Goal: Transaction & Acquisition: Purchase product/service

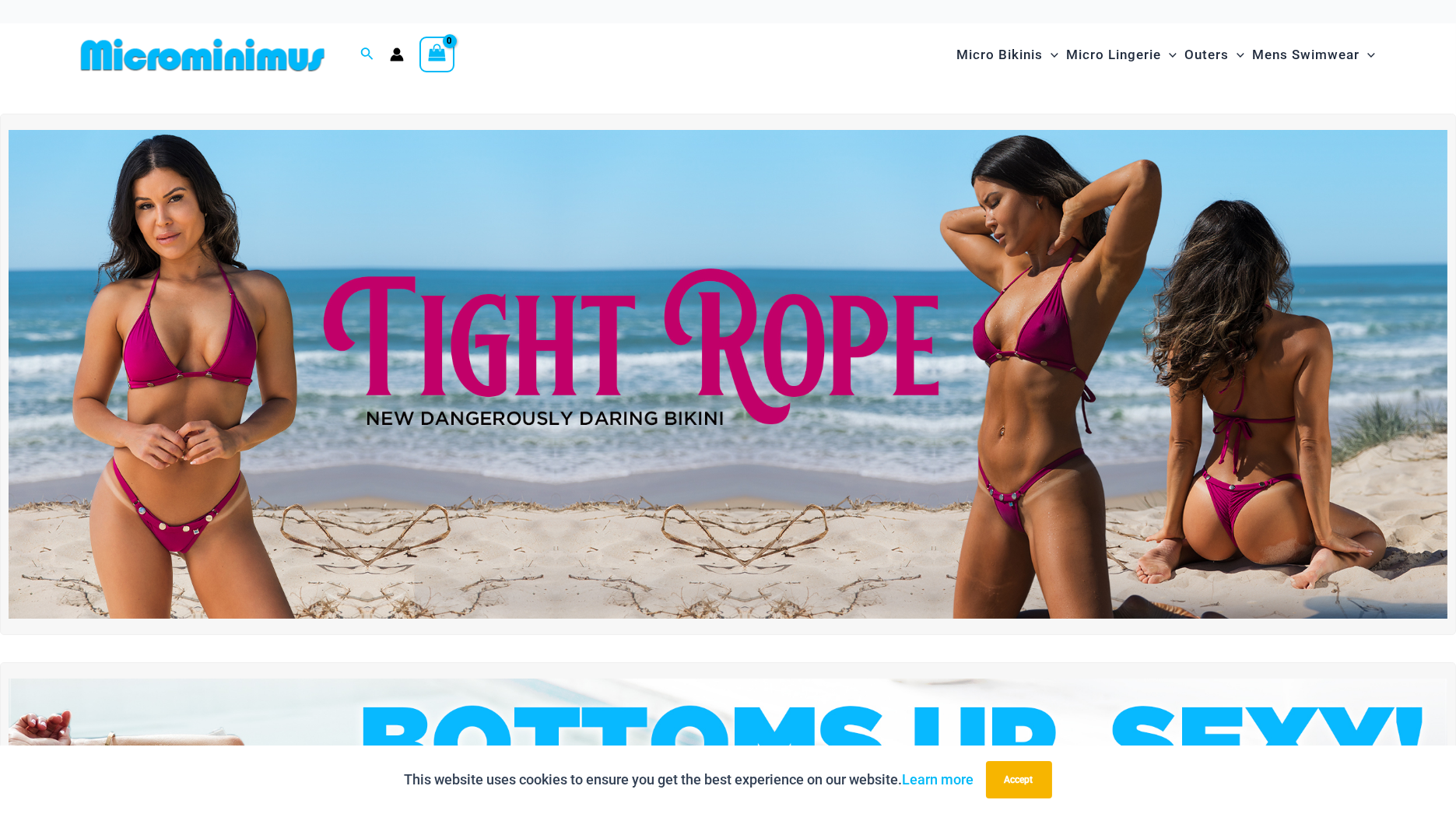
drag, startPoint x: 0, startPoint y: 0, endPoint x: 712, endPoint y: 102, distance: 719.3
click at [712, 102] on div at bounding box center [728, 99] width 1307 height 27
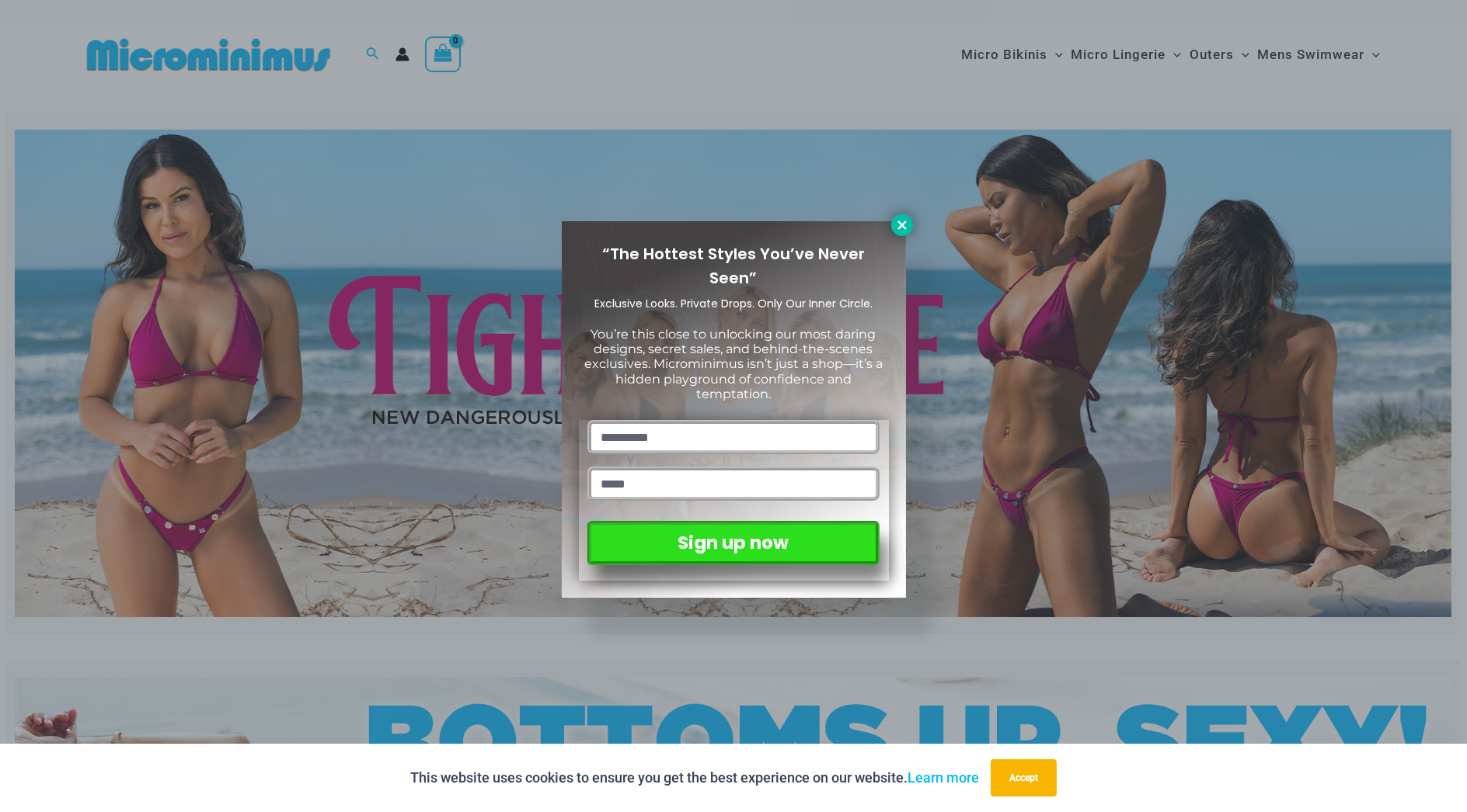
click at [900, 216] on button at bounding box center [901, 225] width 22 height 22
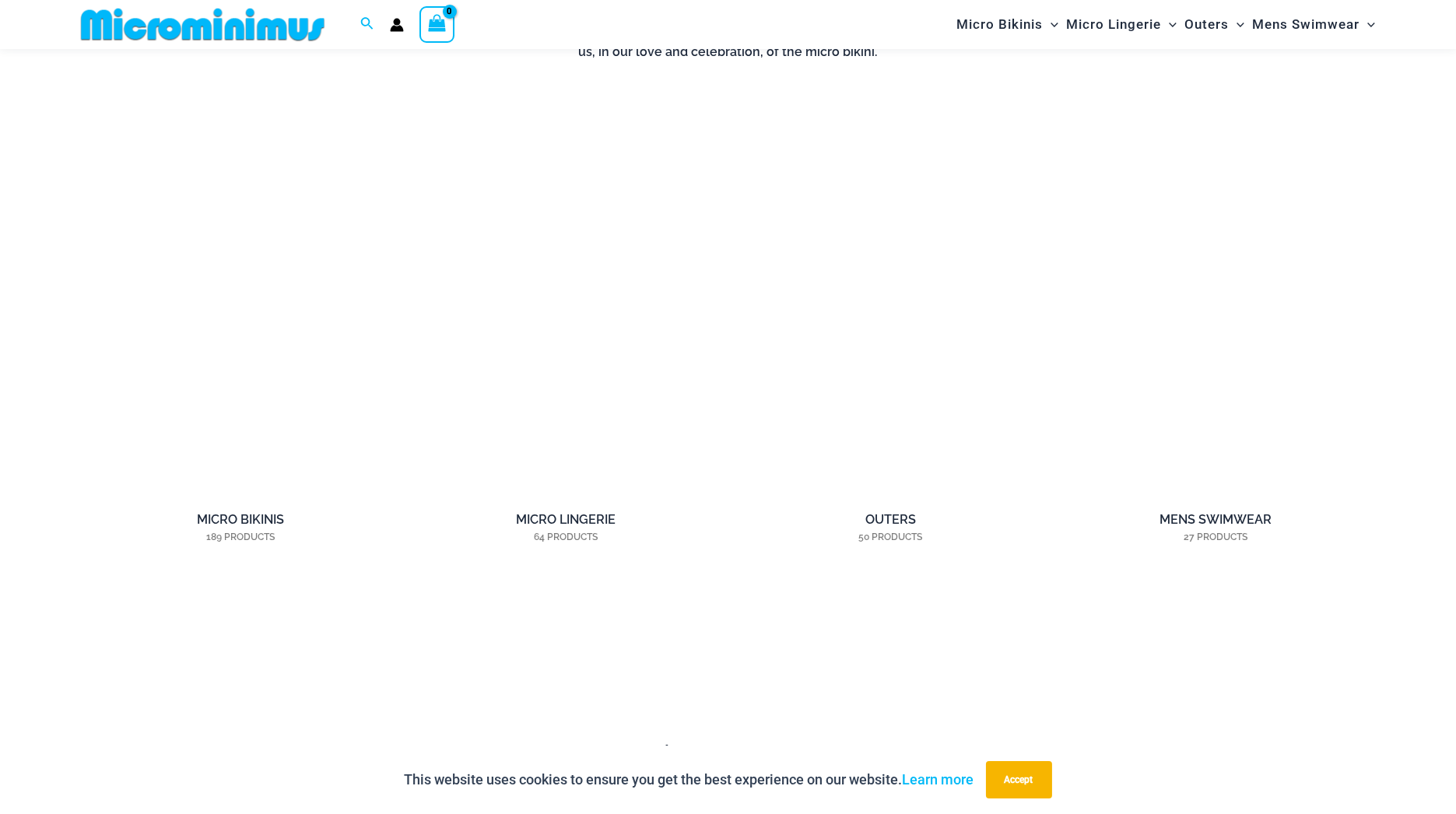
scroll to position [1362, 0]
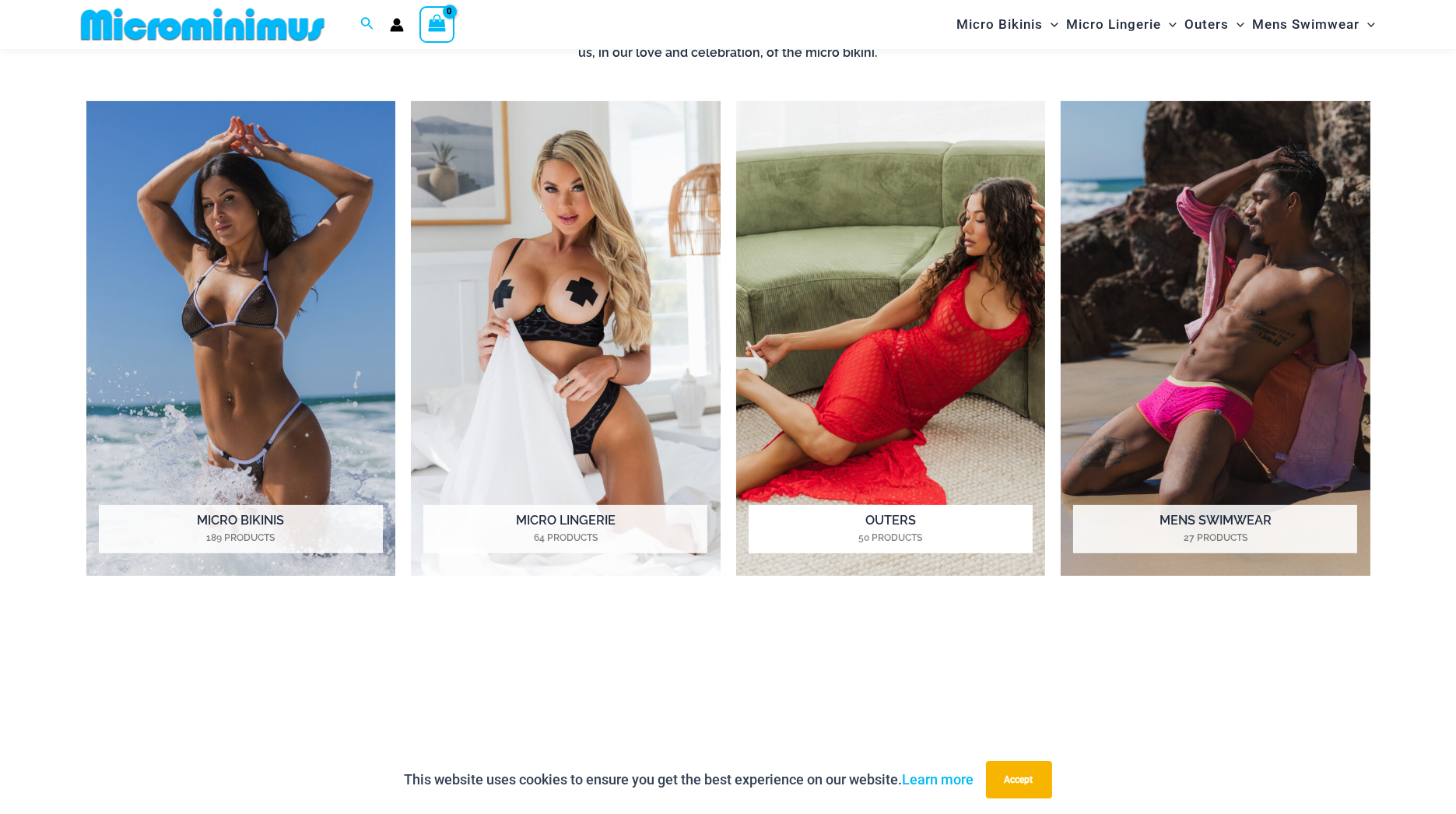
click at [893, 218] on img "Visit product category Outers" at bounding box center [890, 339] width 309 height 476
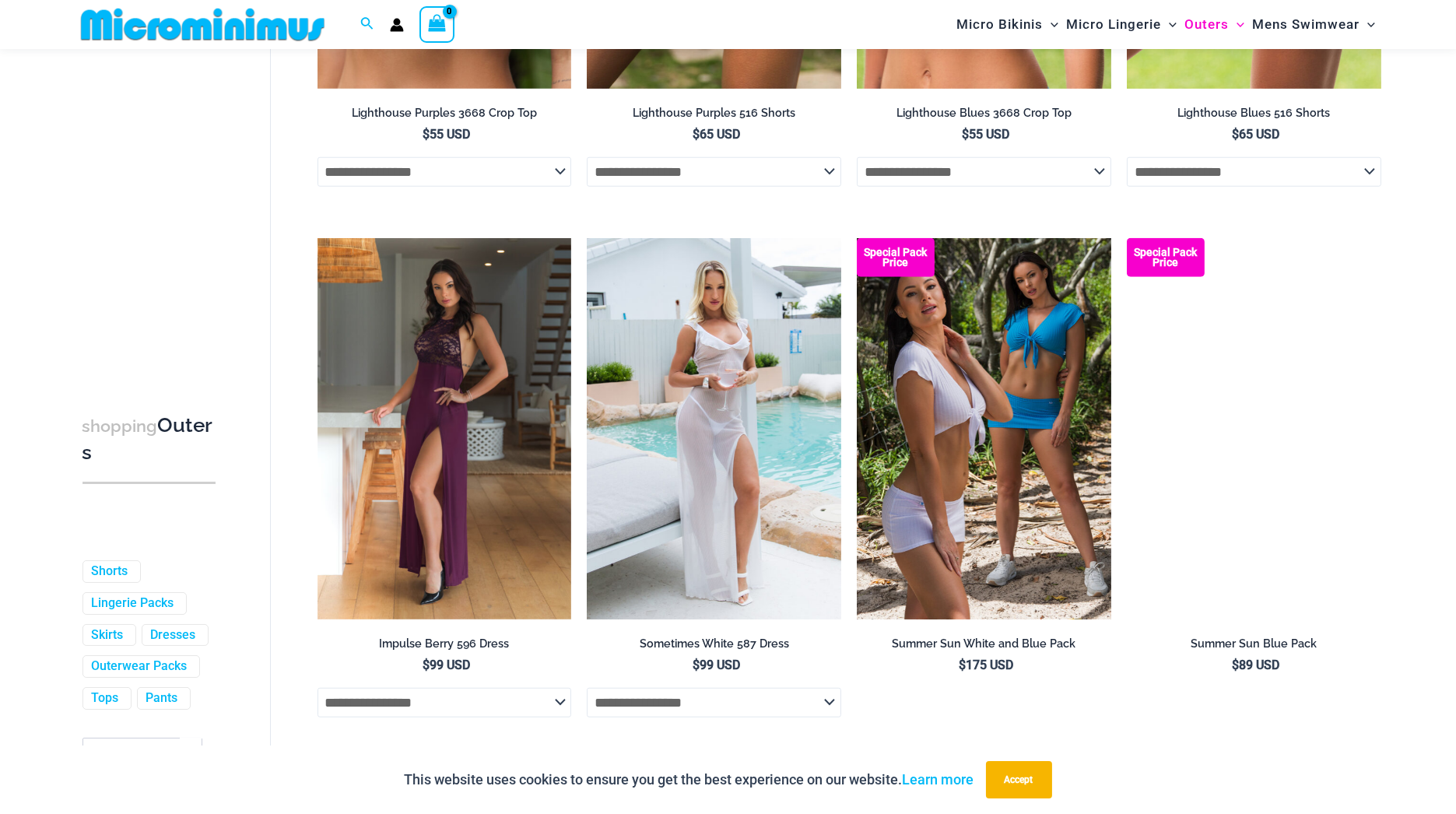
scroll to position [3200, 0]
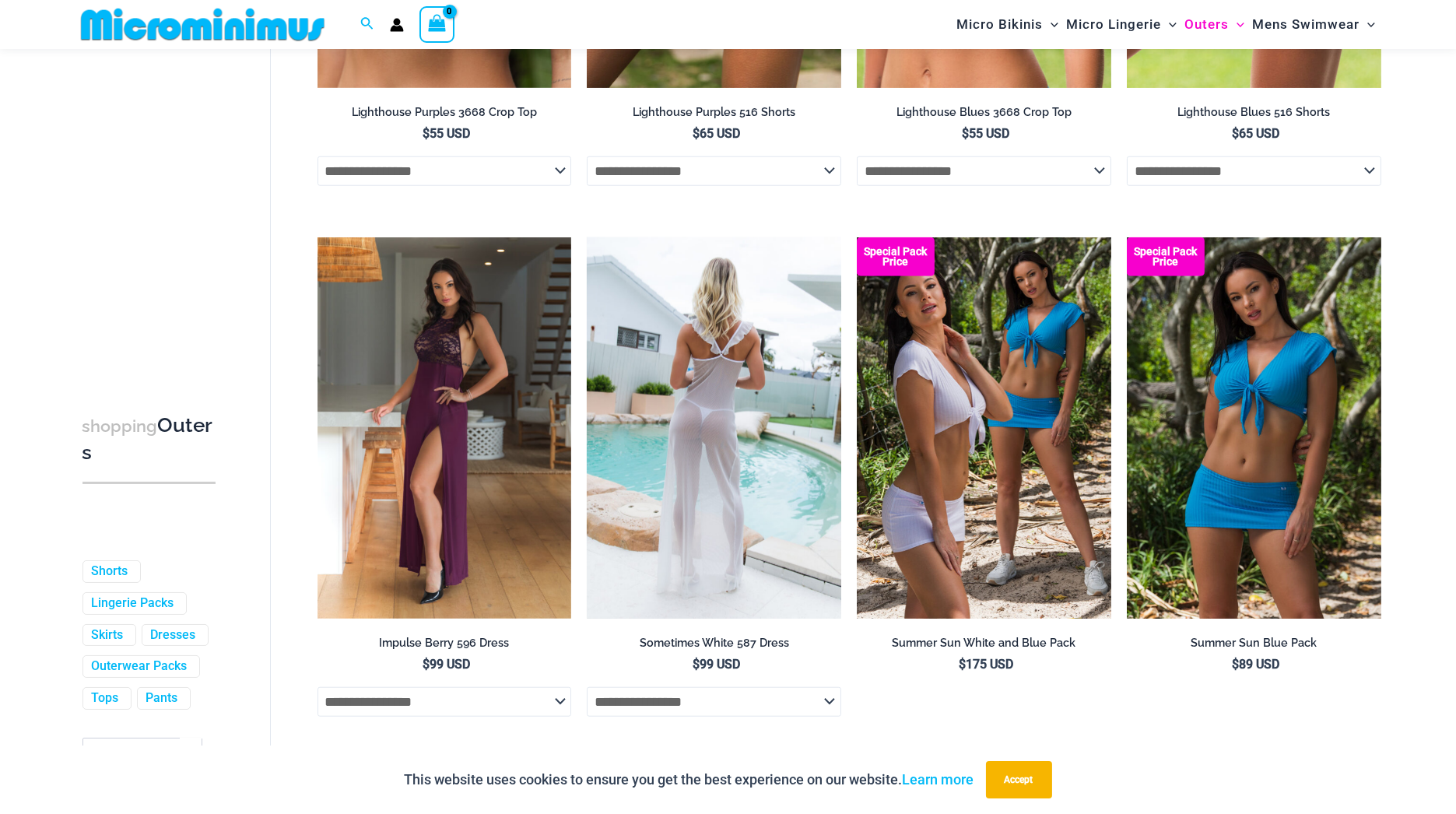
click at [760, 367] on img at bounding box center [713, 428] width 254 height 381
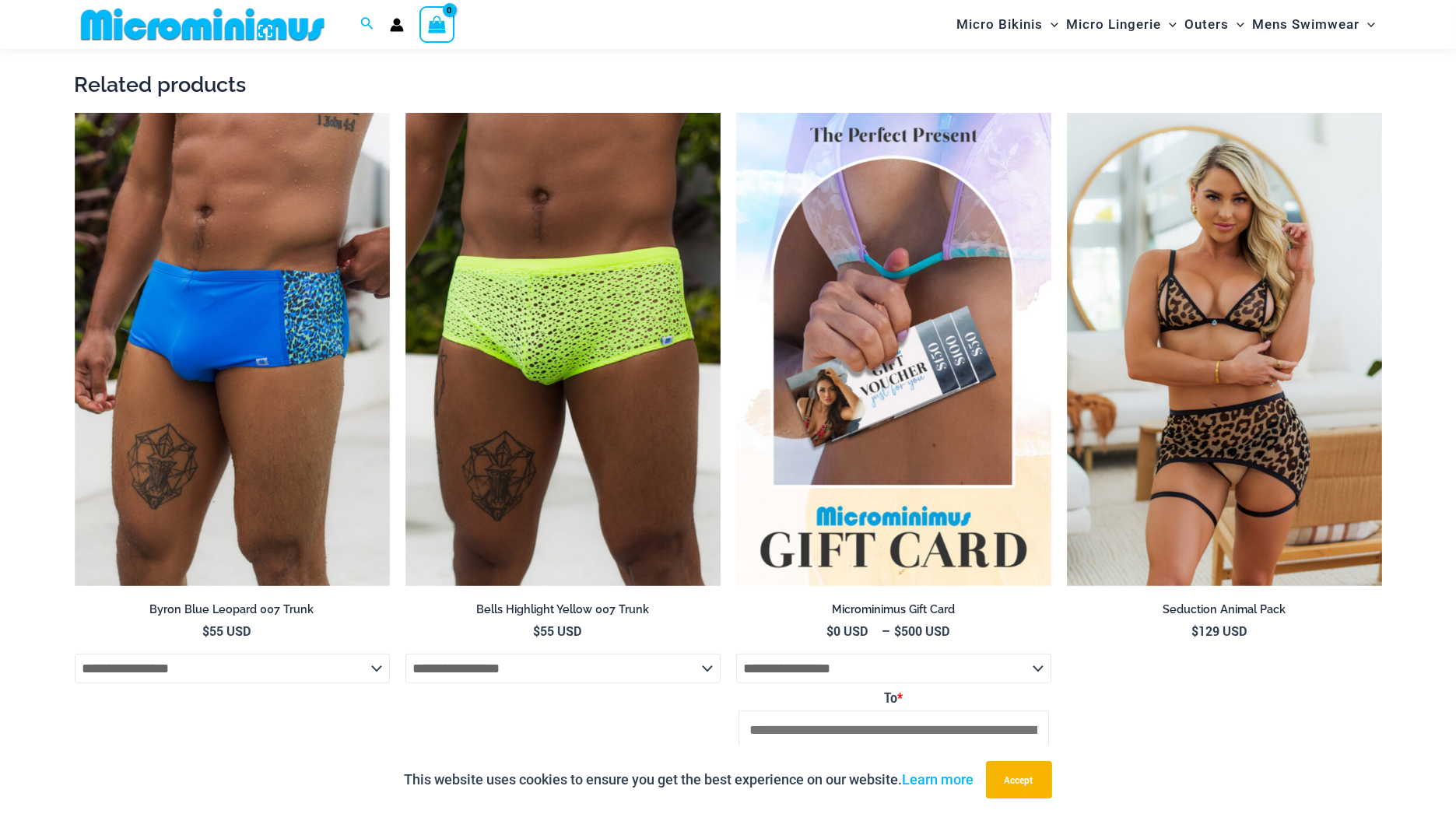
scroll to position [1966, 0]
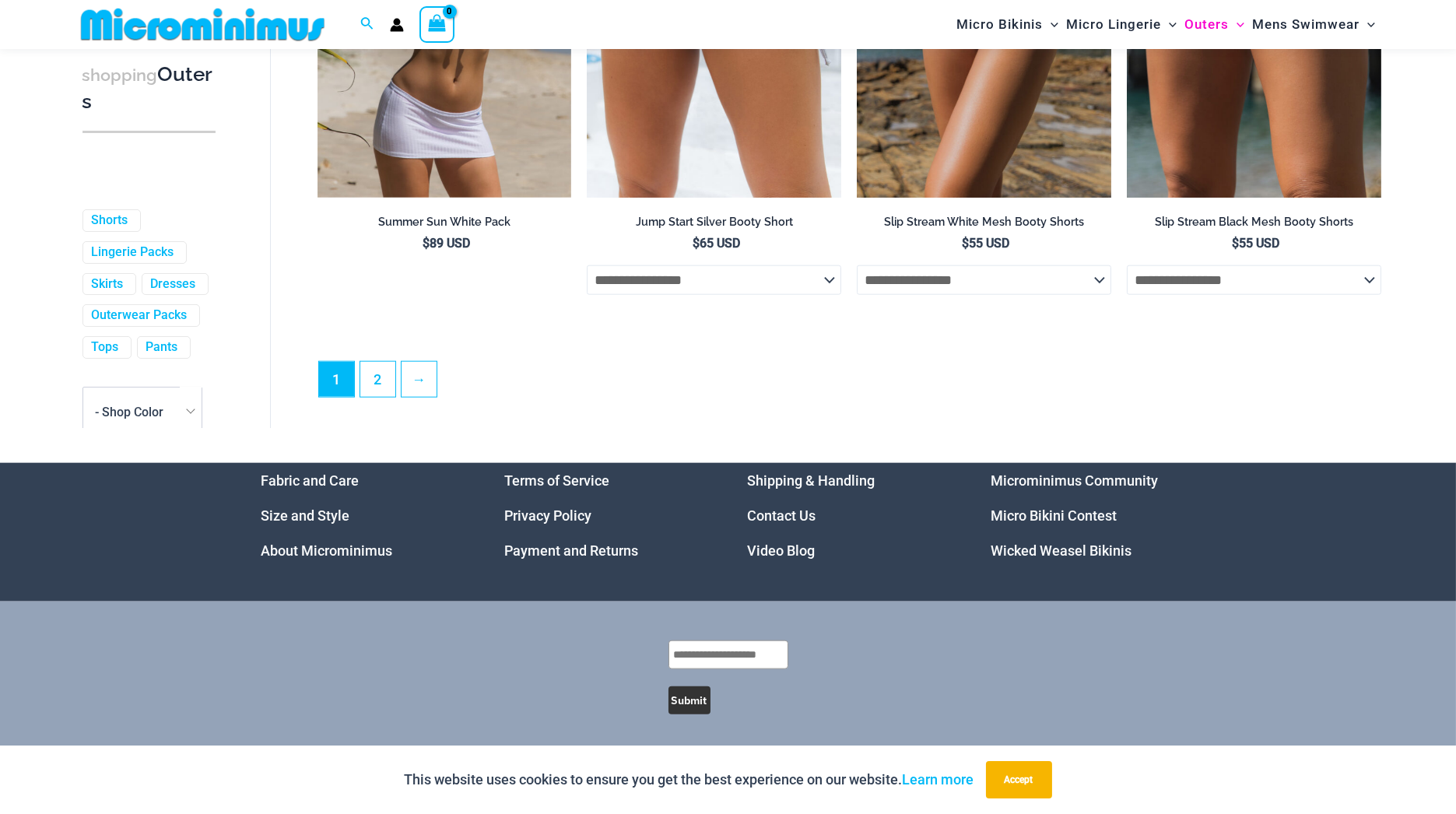
scroll to position [4164, 0]
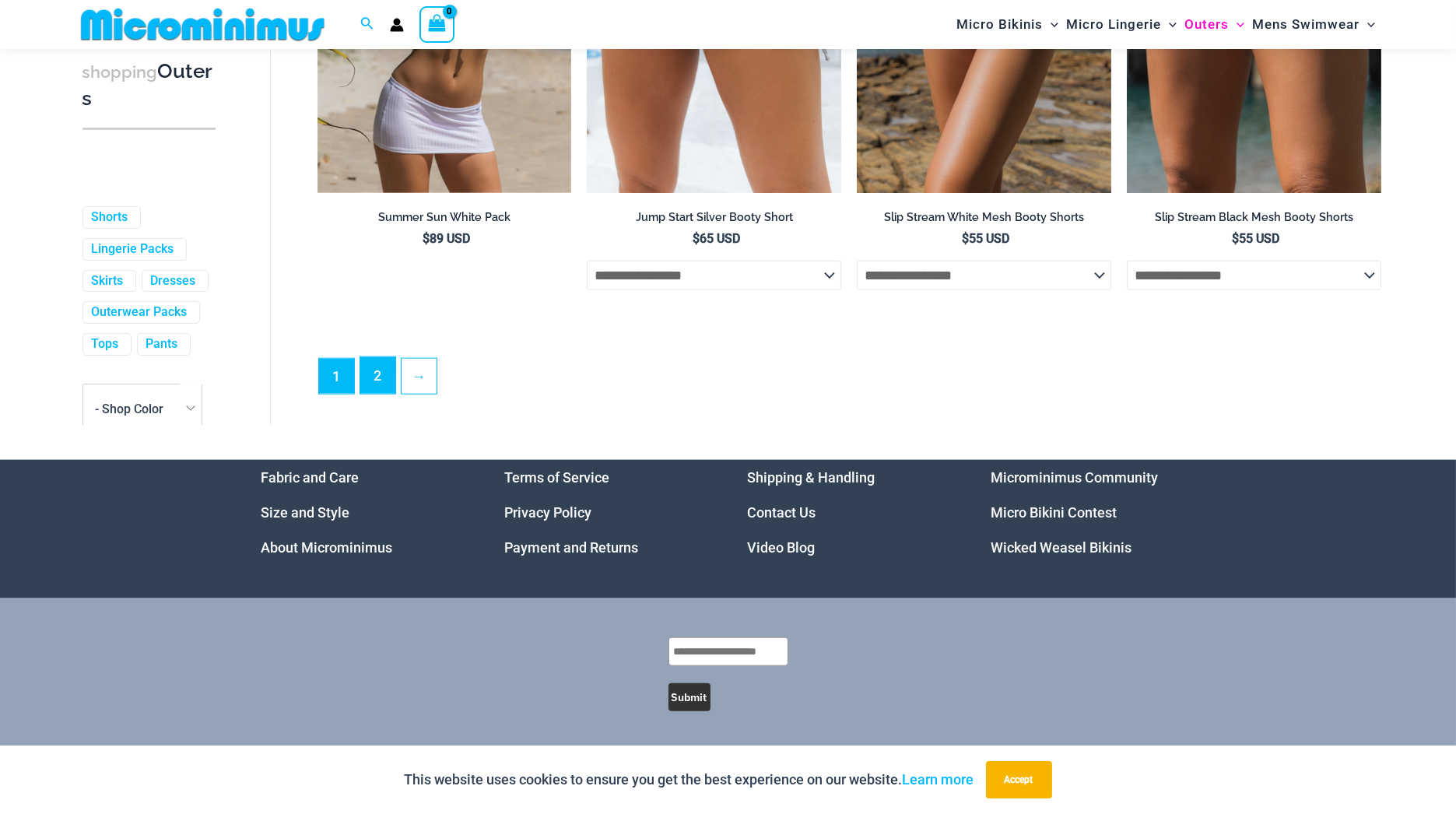
click at [369, 380] on link "2" at bounding box center [377, 376] width 35 height 37
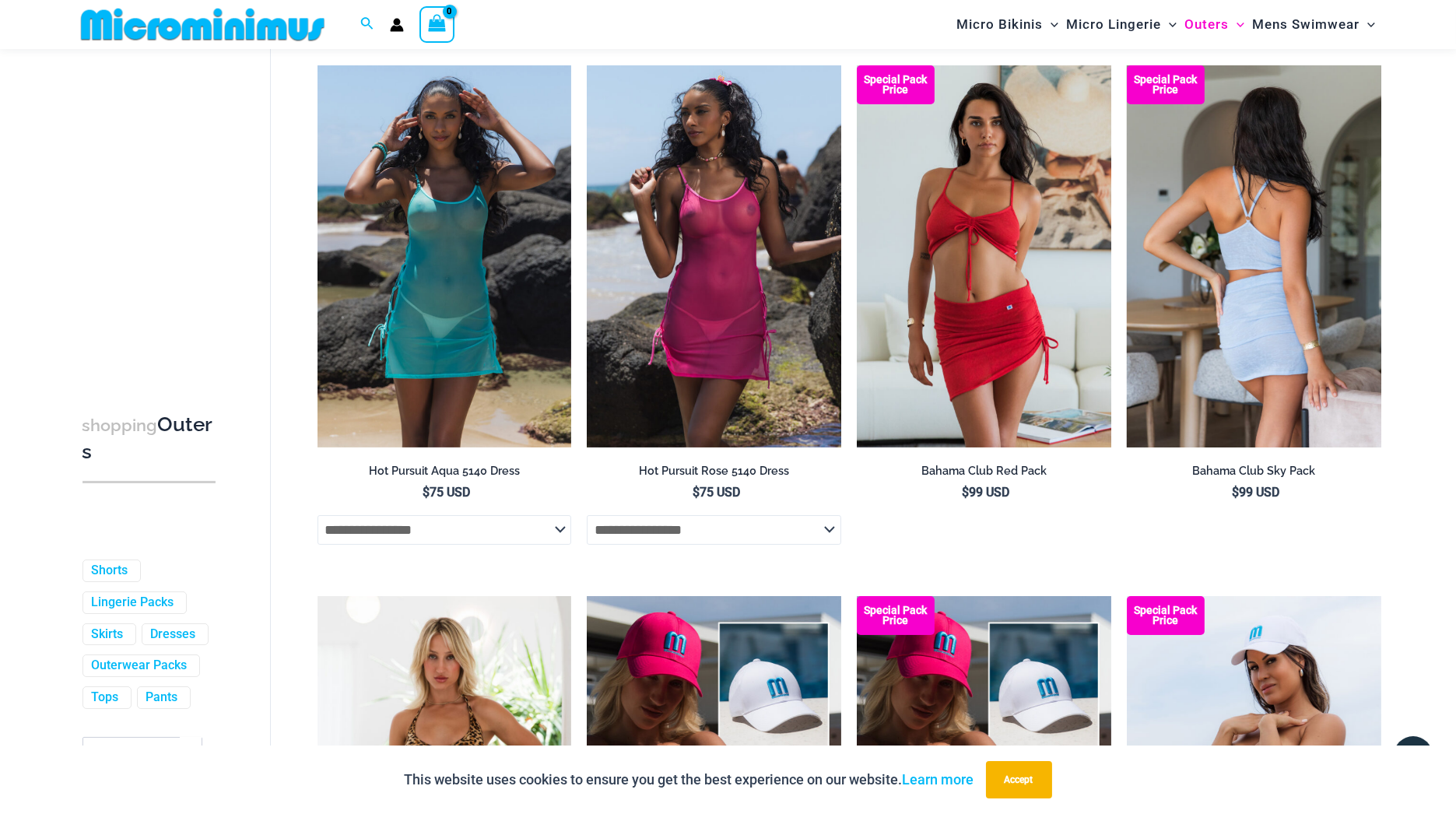
scroll to position [104, 0]
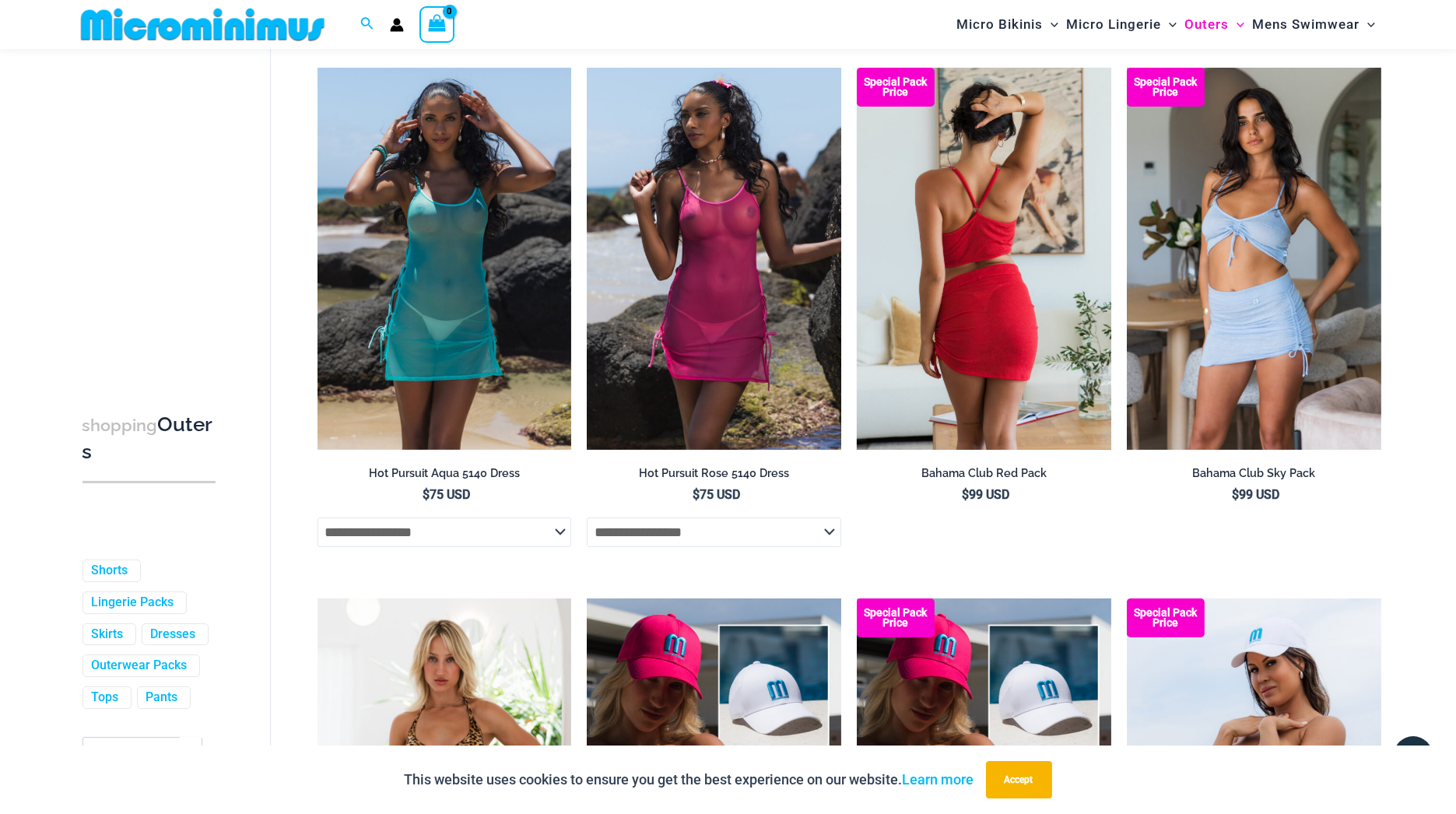
click at [1071, 290] on img at bounding box center [984, 258] width 254 height 381
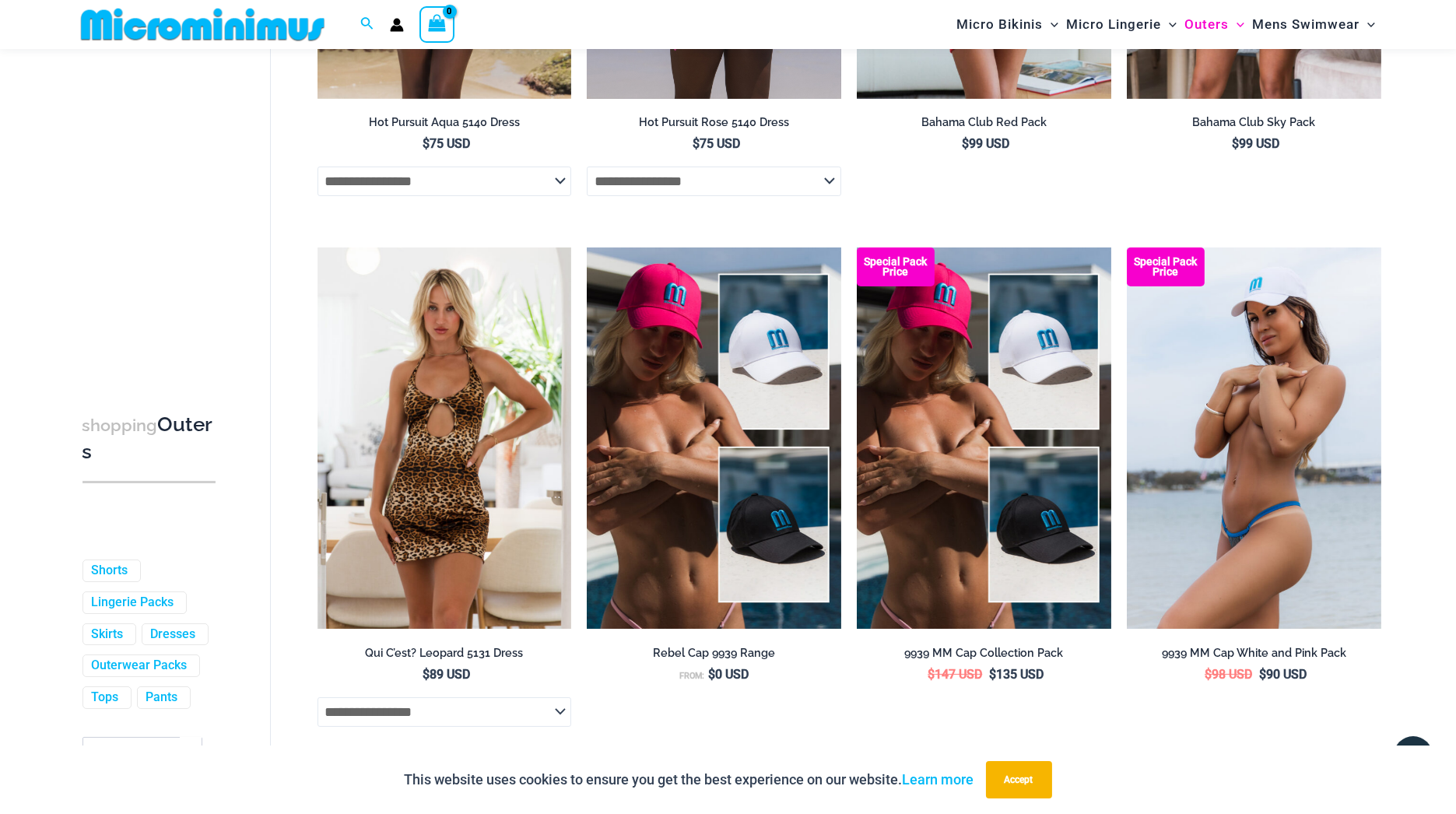
scroll to position [457, 0]
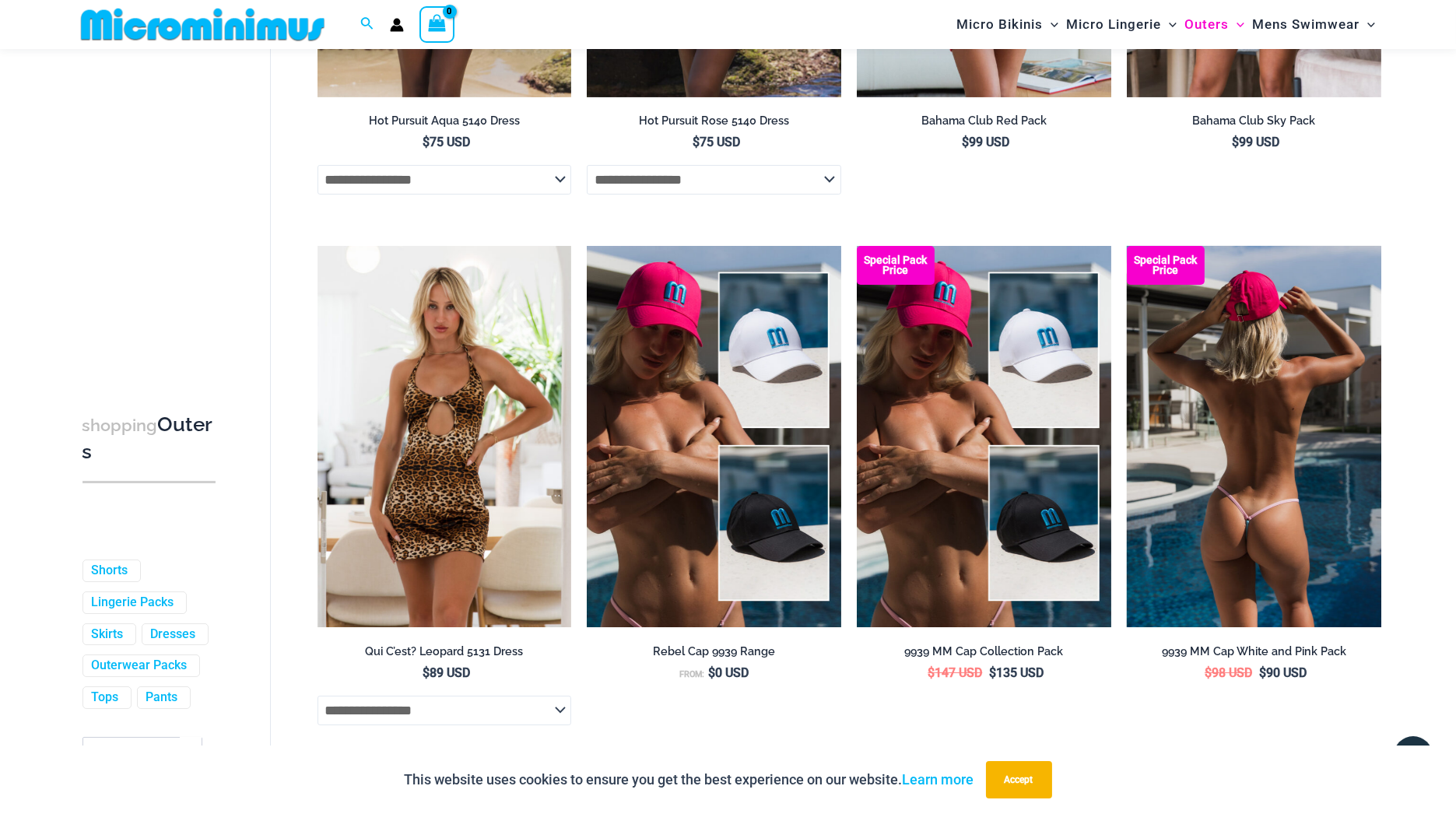
click at [1217, 340] on img at bounding box center [1254, 436] width 254 height 381
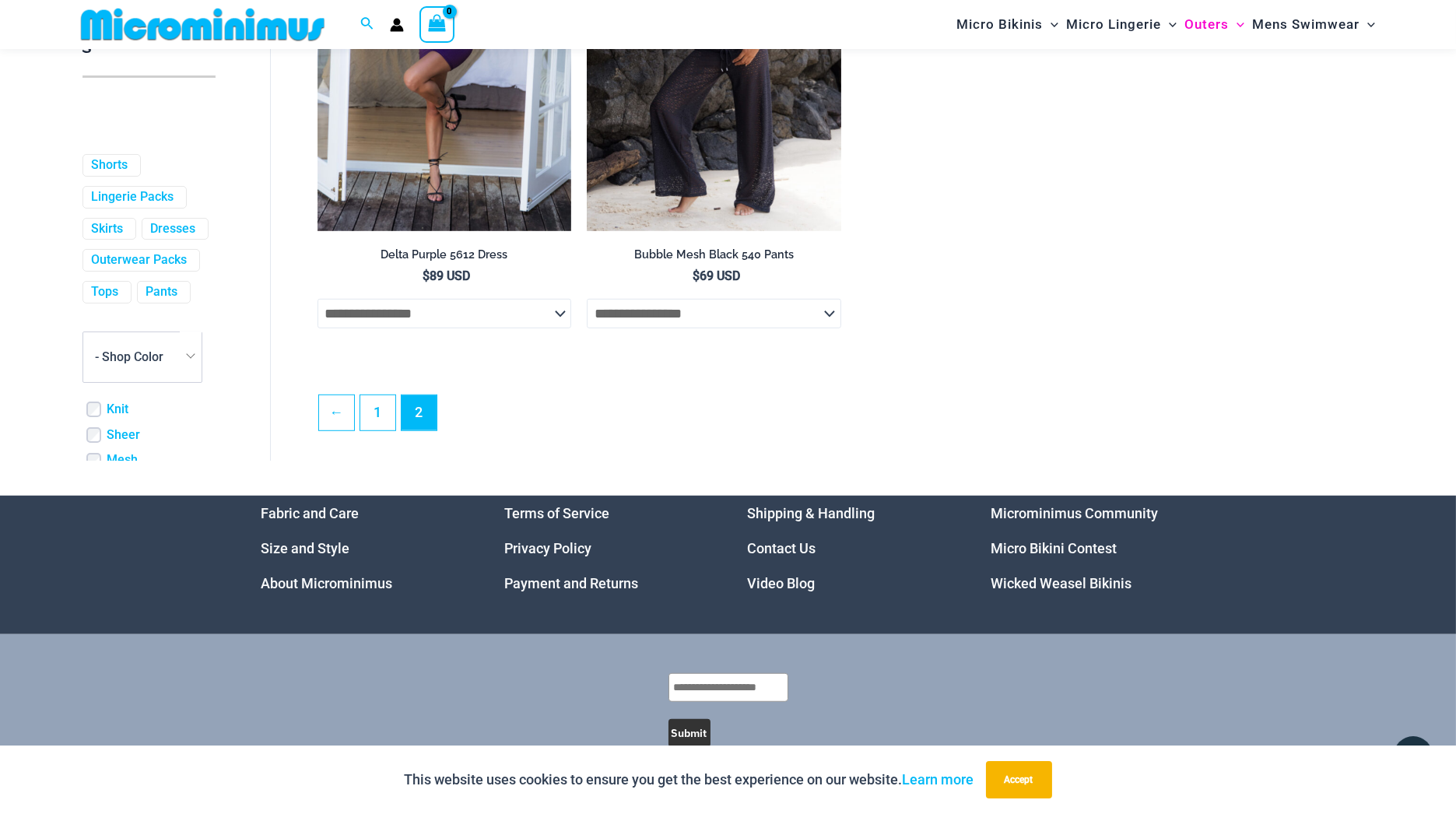
scroll to position [0, 0]
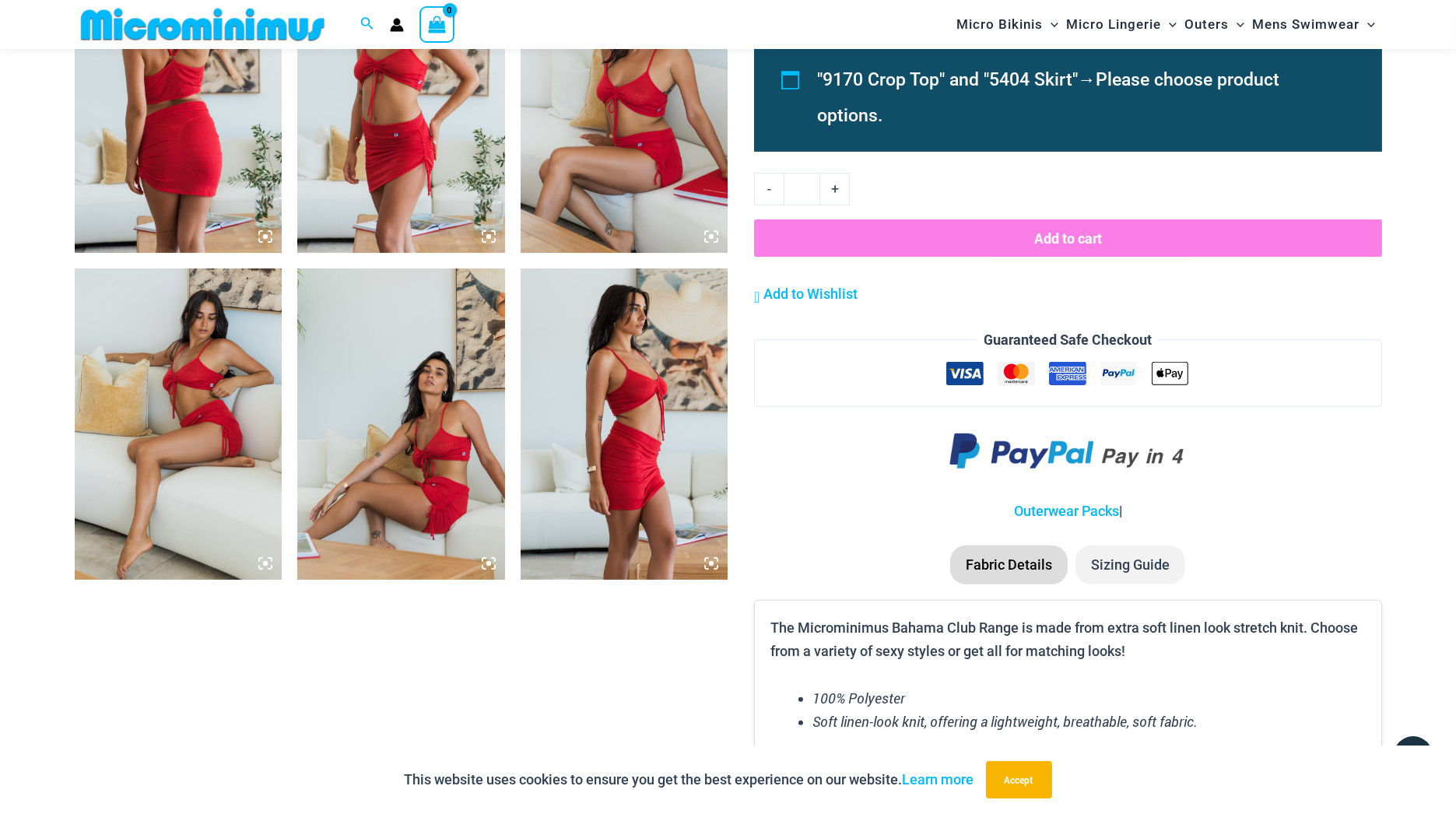
scroll to position [1195, 0]
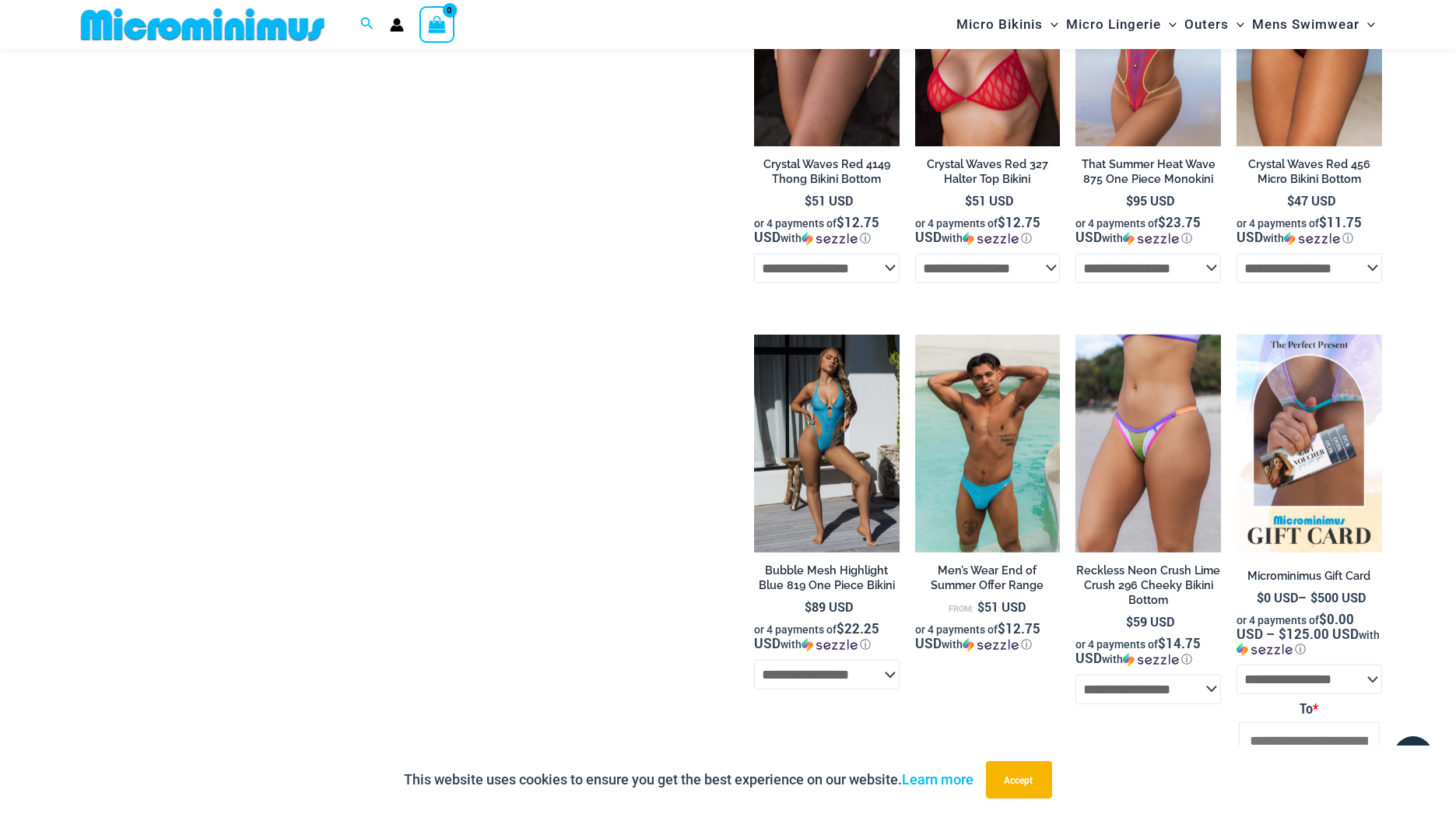
scroll to position [2915, 0]
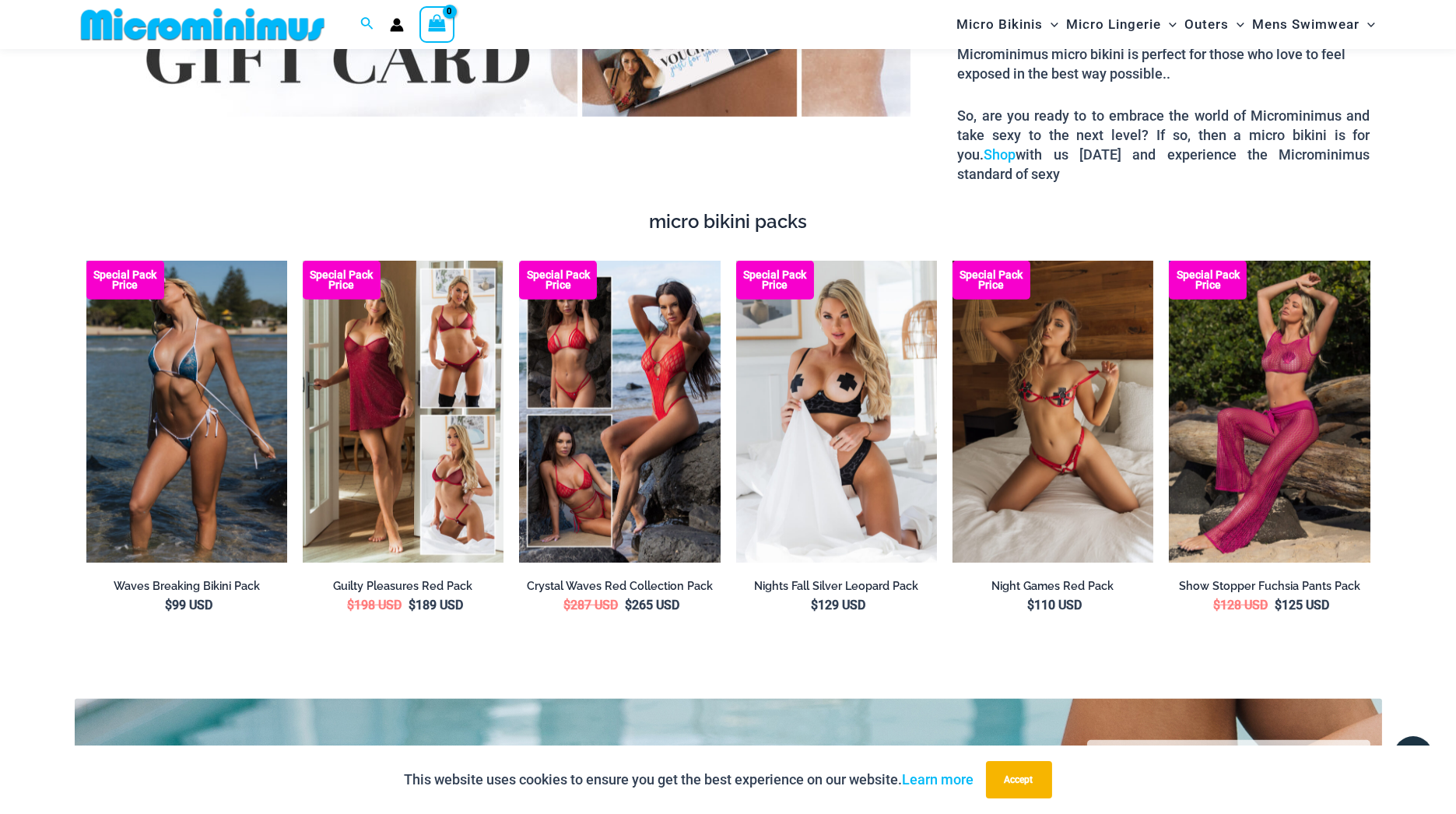
scroll to position [2832, 0]
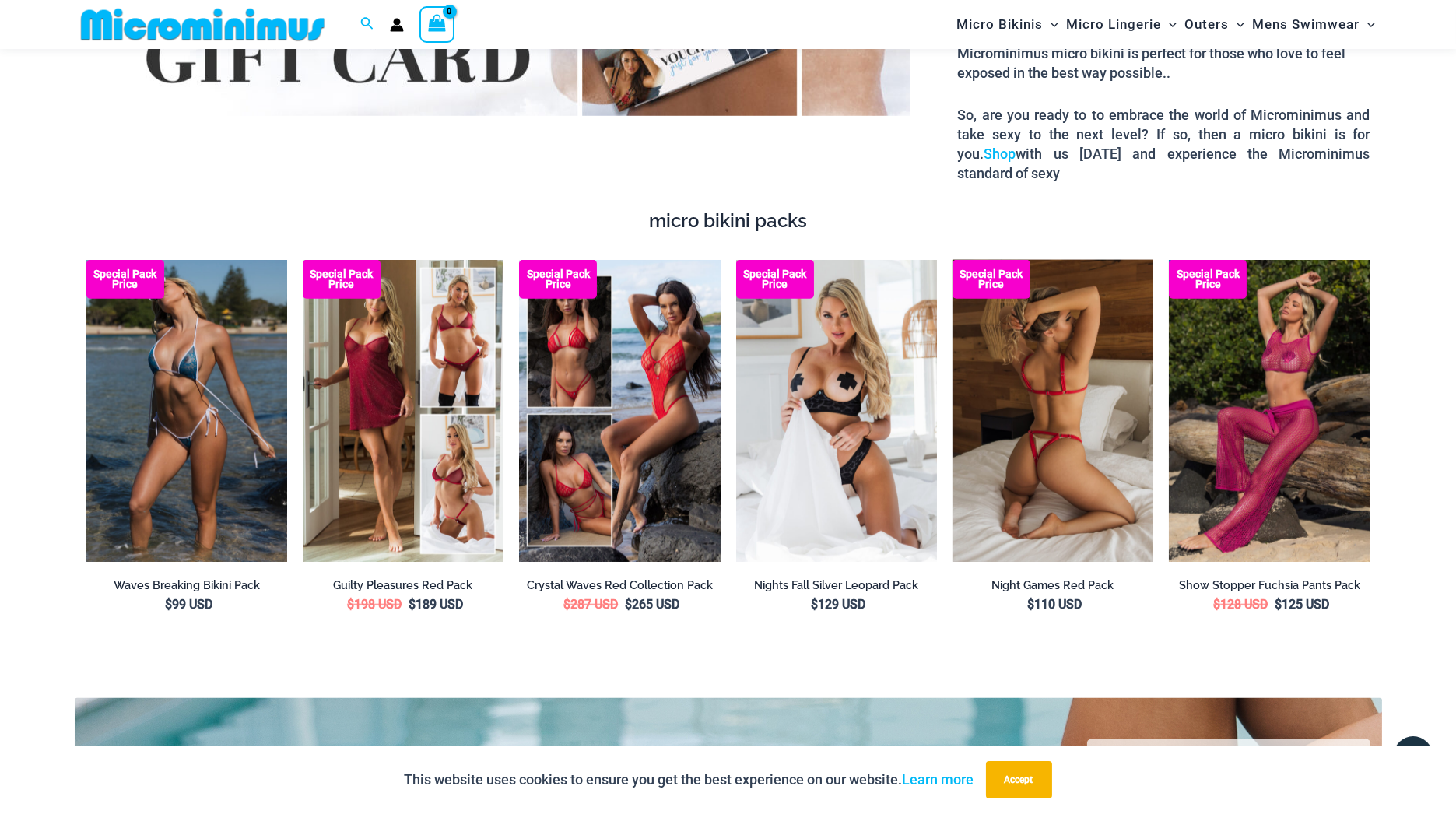
click at [1057, 364] on img at bounding box center [1053, 411] width 201 height 301
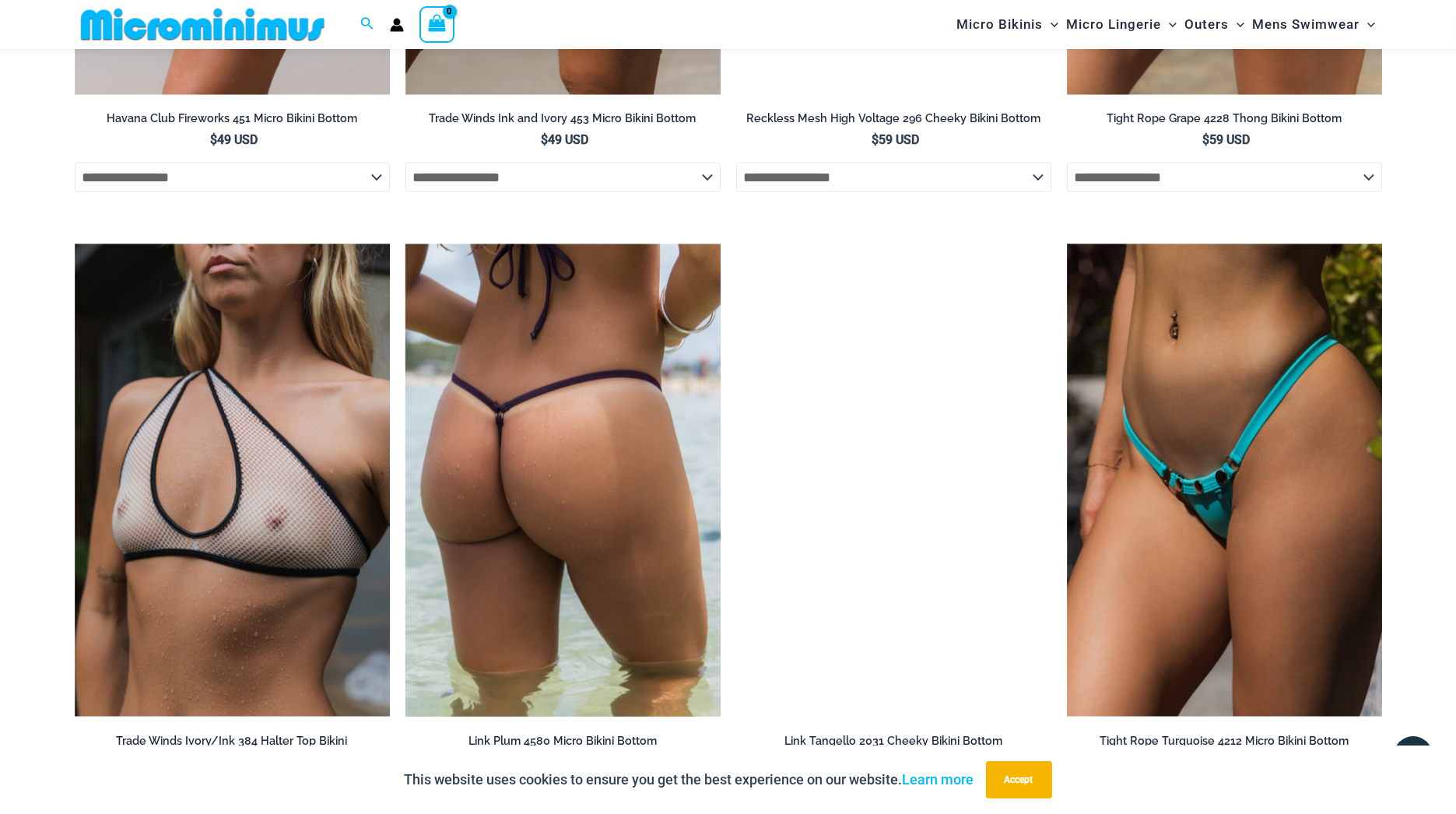
scroll to position [5153, 0]
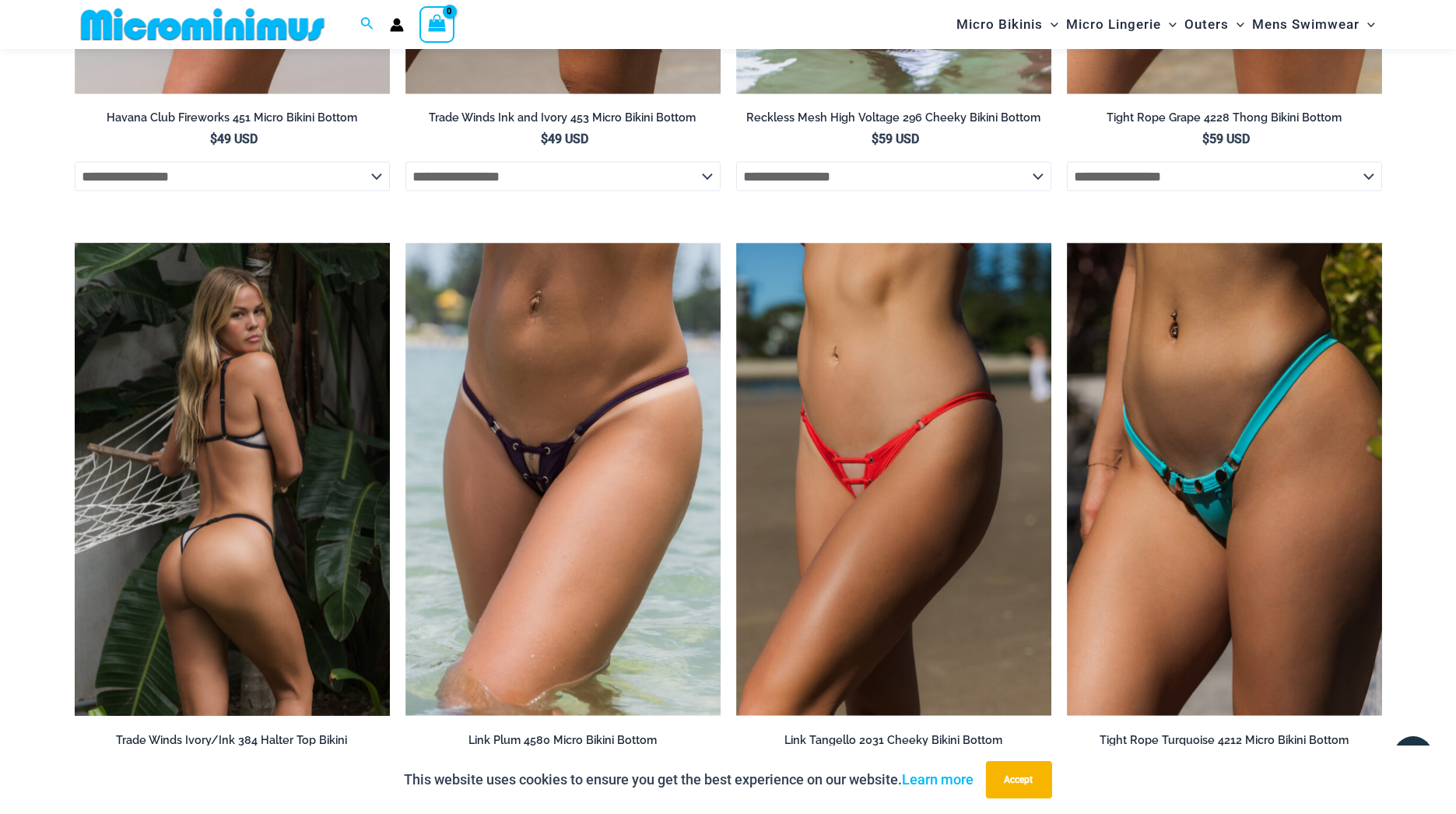
click at [382, 428] on img at bounding box center [232, 480] width 315 height 473
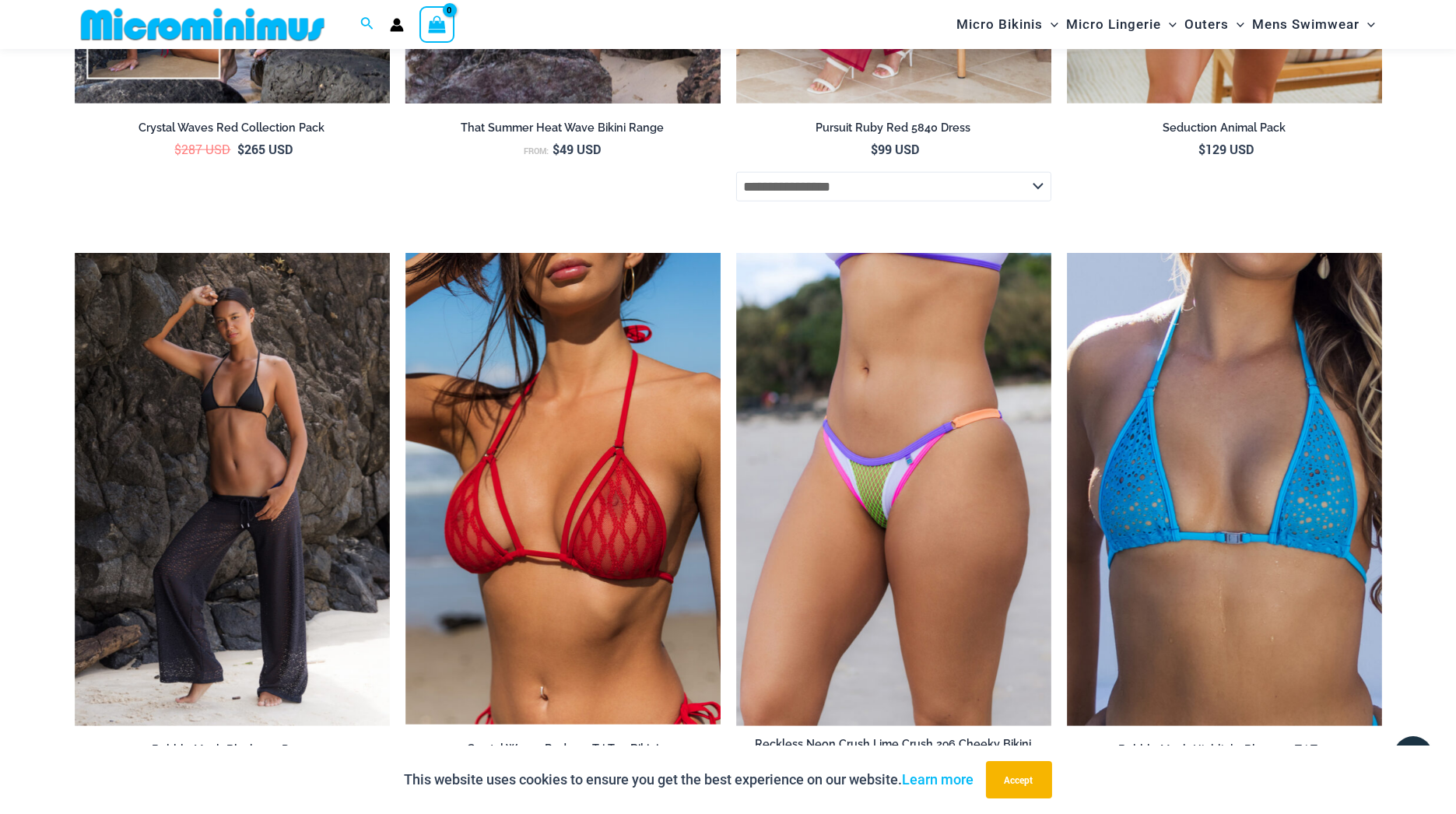
scroll to position [3817, 0]
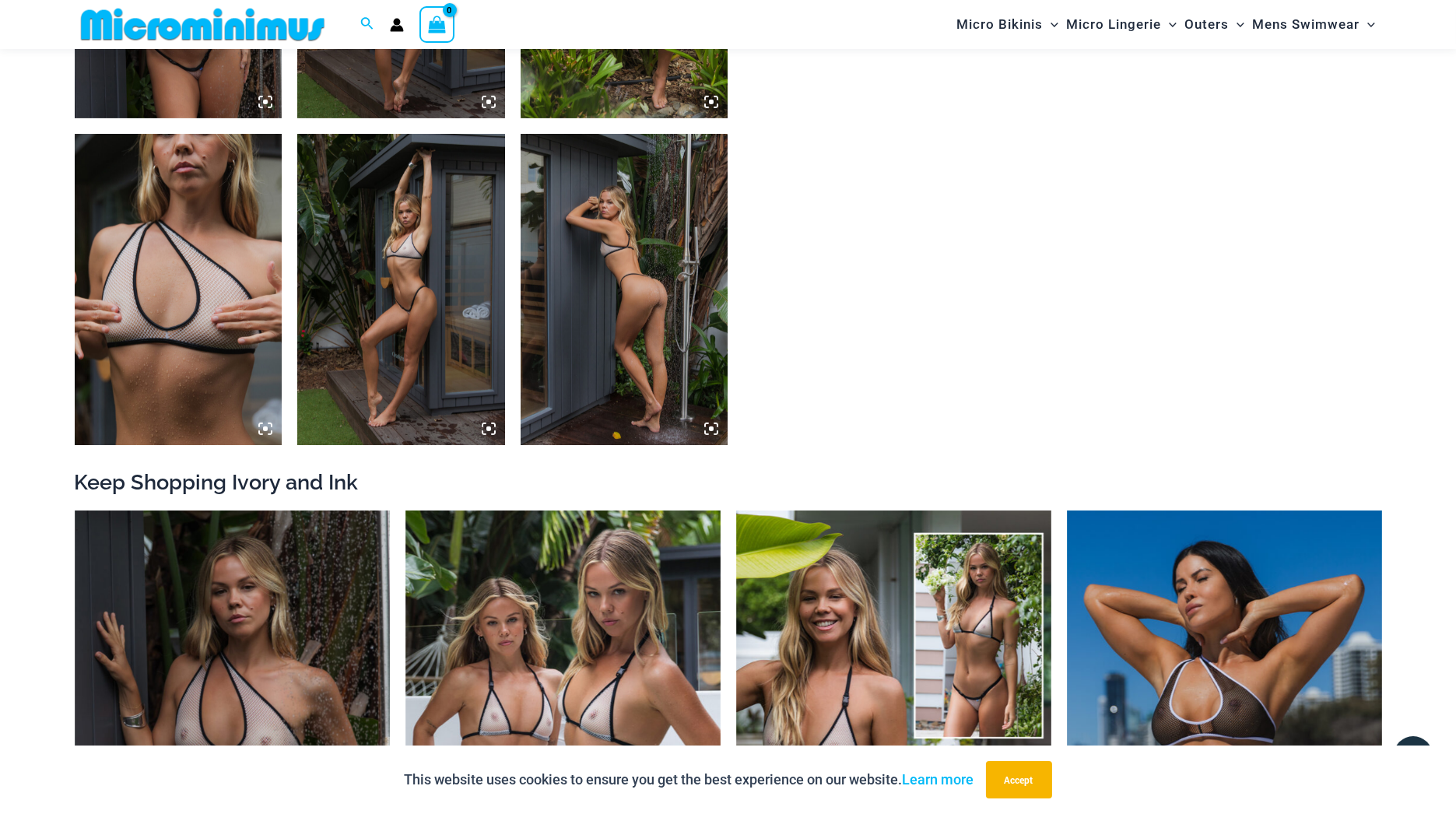
scroll to position [1656, 0]
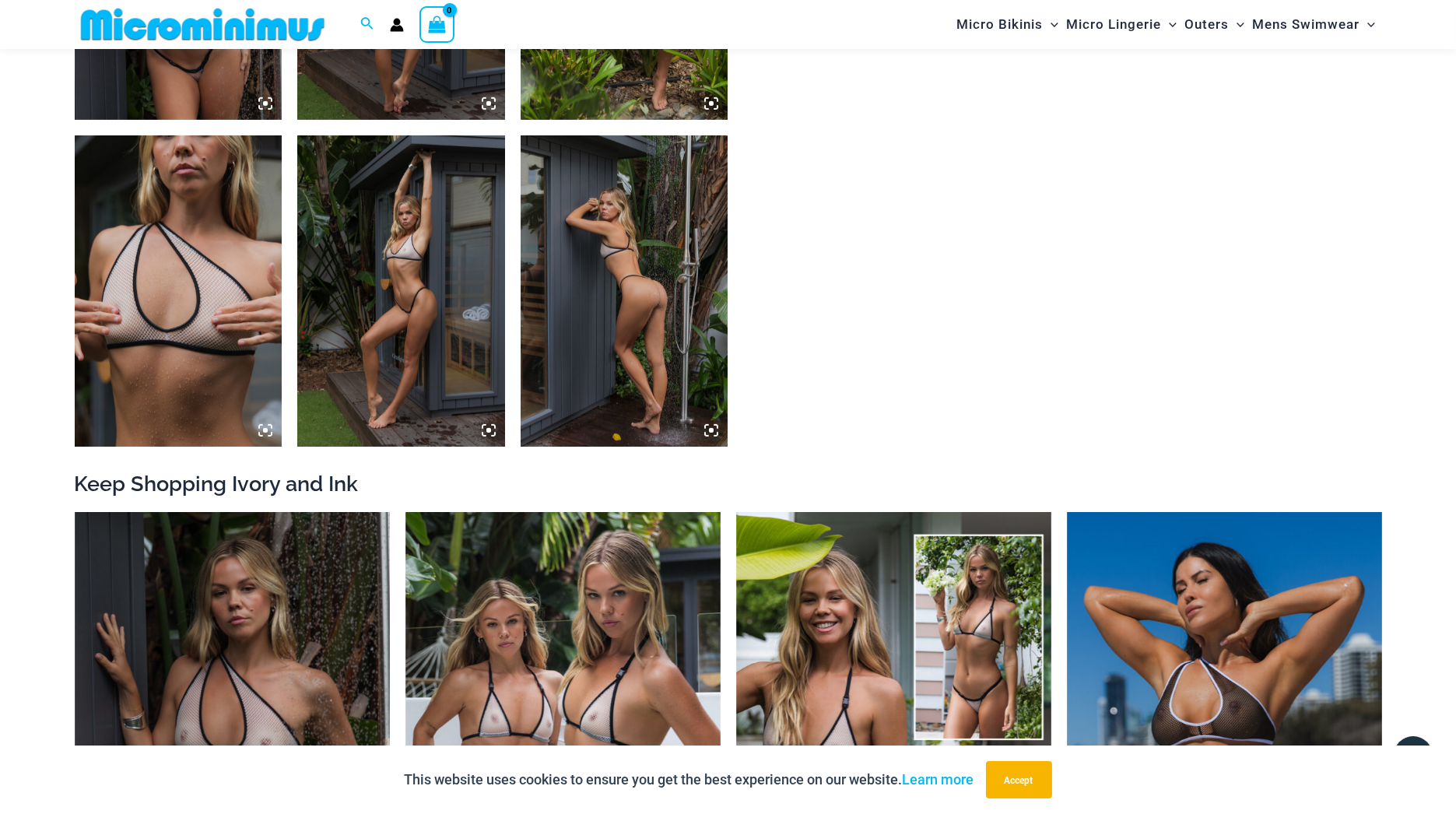
click at [647, 288] on img at bounding box center [624, 291] width 208 height 311
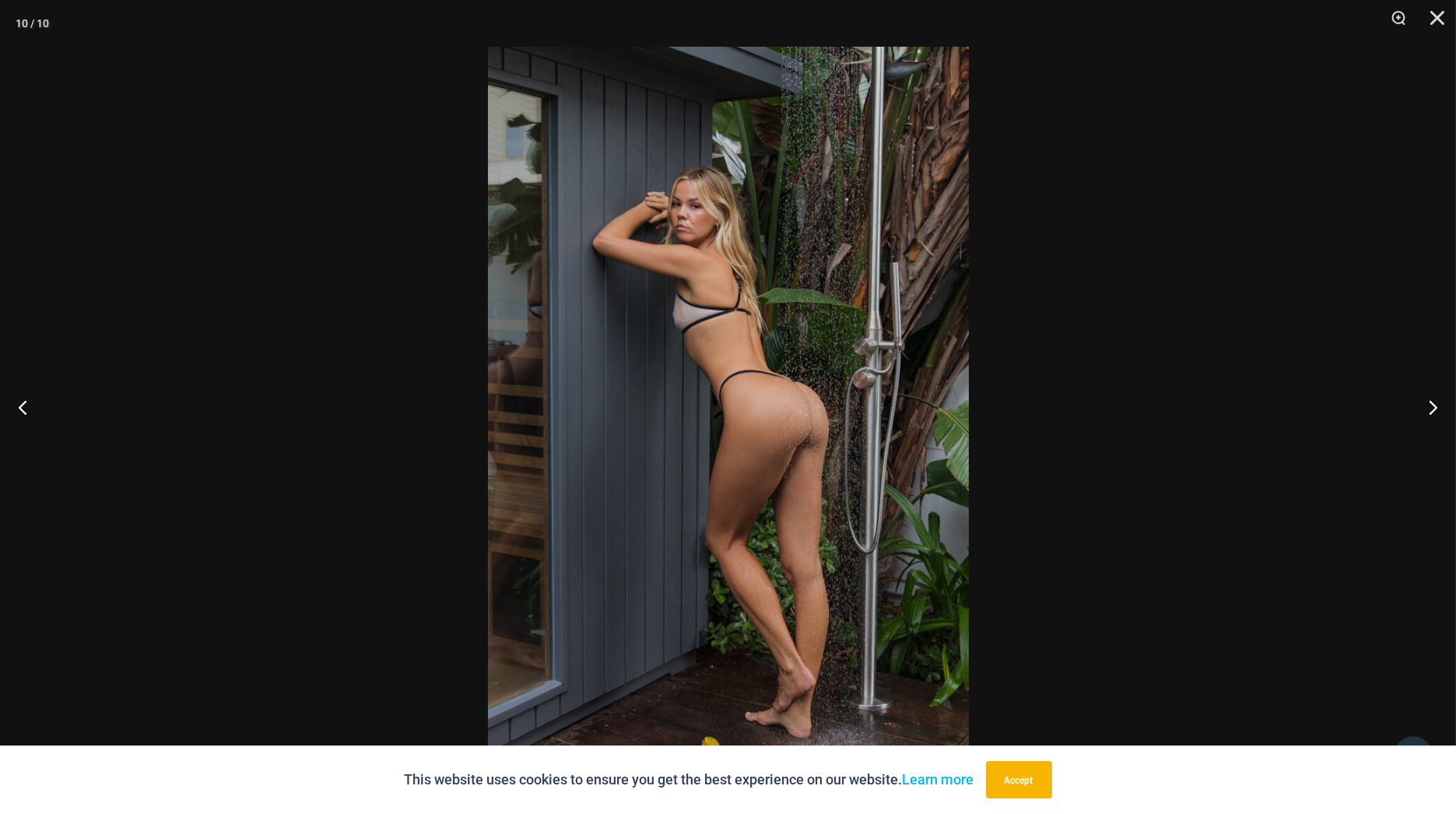
click at [647, 288] on img at bounding box center [728, 407] width 481 height 721
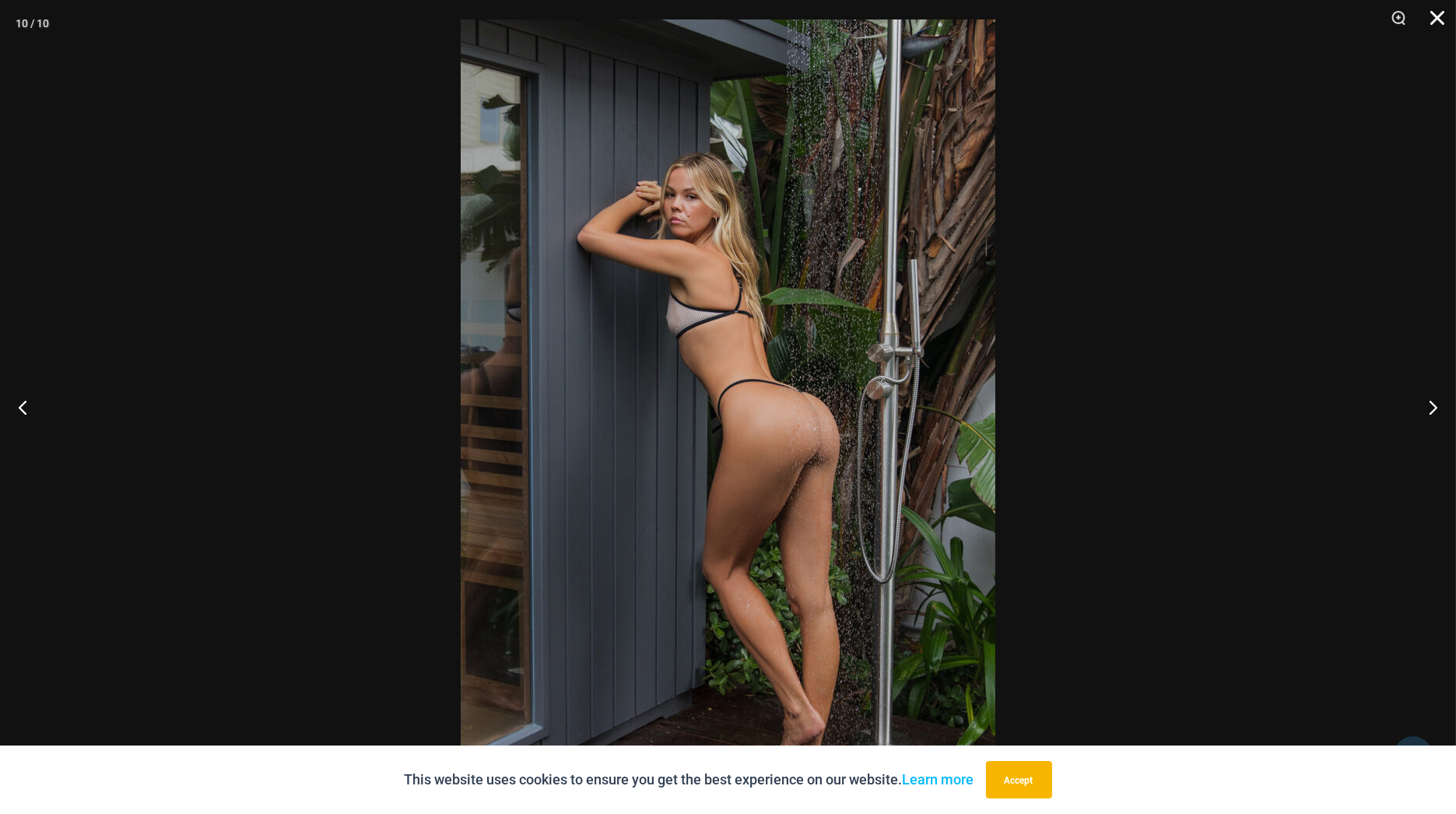
click at [1445, 9] on button "Close" at bounding box center [1431, 23] width 39 height 46
